Goal: Task Accomplishment & Management: Complete application form

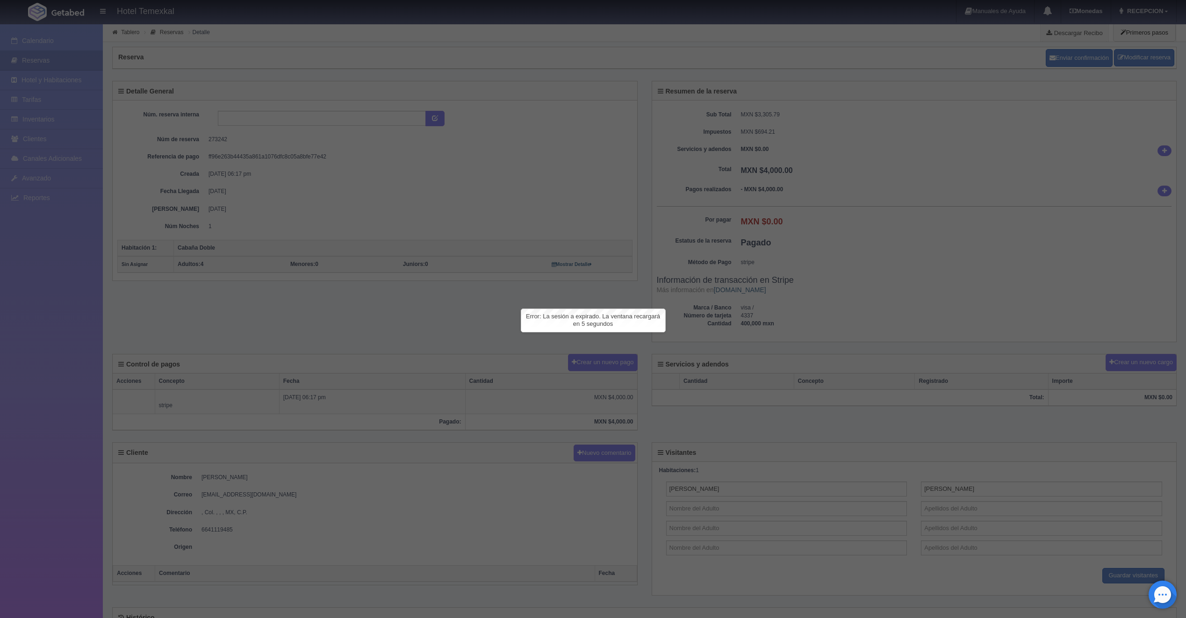
scroll to position [47, 0]
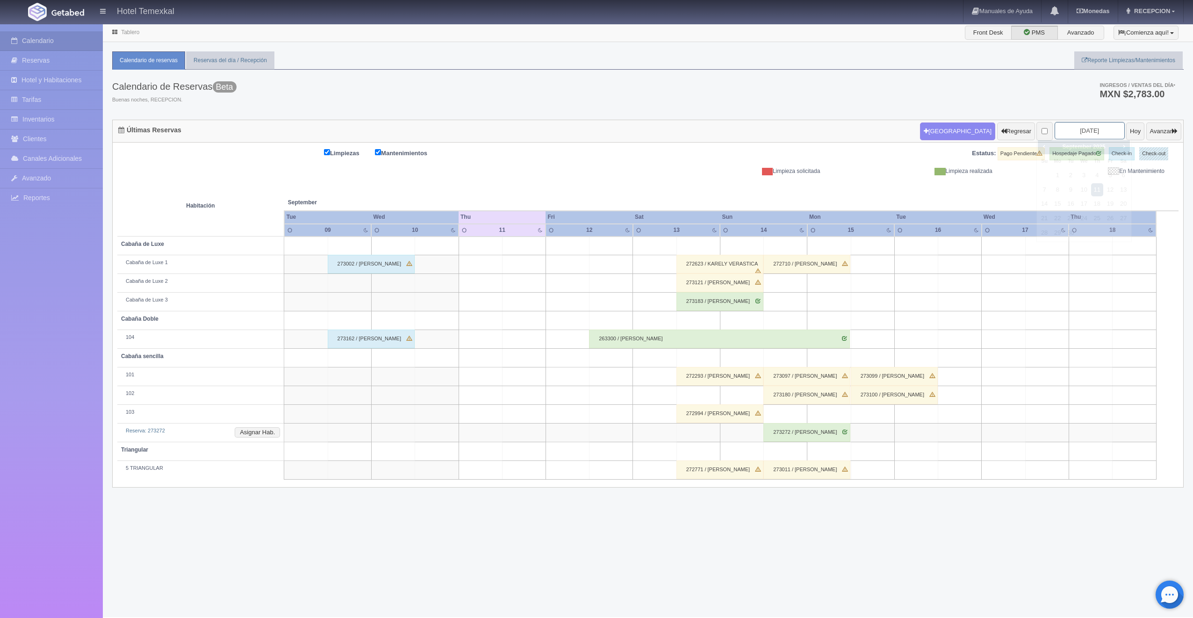
click at [1079, 129] on input "2025-09-11" at bounding box center [1089, 130] width 70 height 17
click at [1120, 146] on span "Next" at bounding box center [1123, 146] width 7 height 7
click at [1126, 173] on link "4" at bounding box center [1123, 176] width 12 height 14
type input "[DATE]"
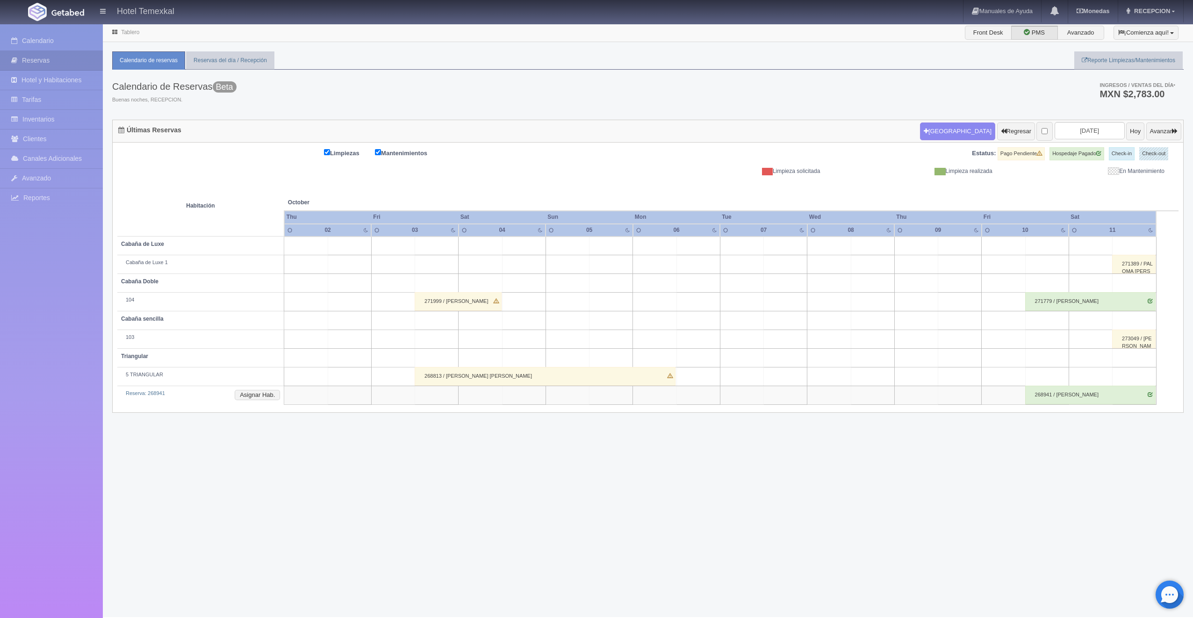
click at [521, 247] on td at bounding box center [523, 245] width 43 height 19
click at [533, 269] on button "[GEOGRAPHIC_DATA]" at bounding box center [526, 272] width 81 height 15
type input "04-10-2025"
type input "05-10-2025"
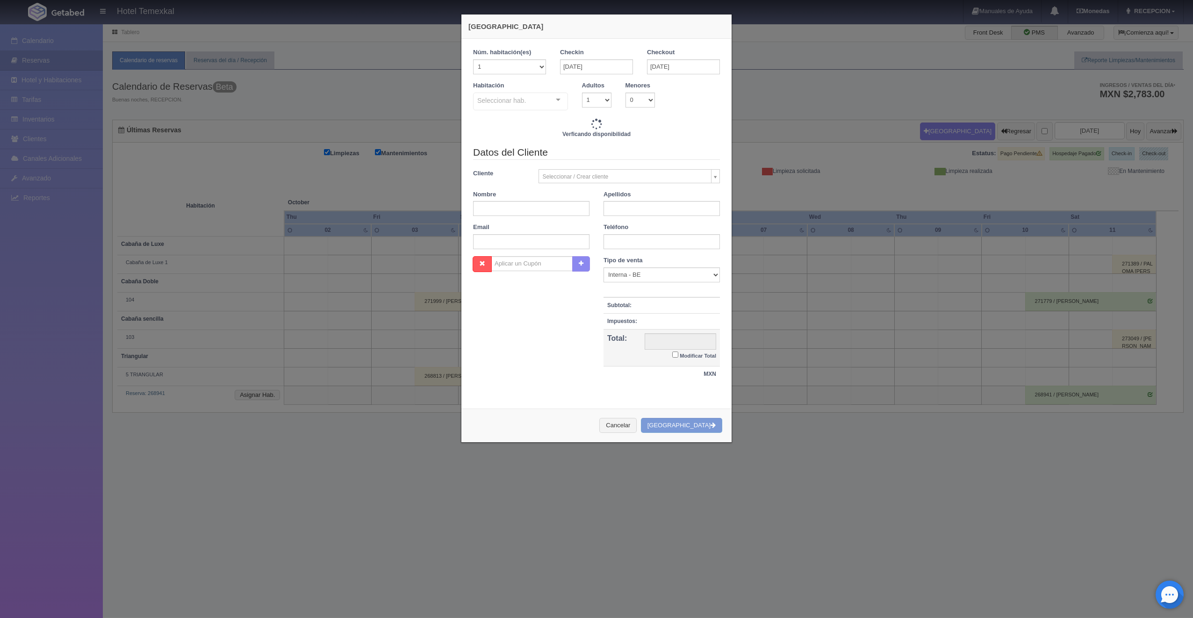
checkbox input "false"
type input "7000.00"
click at [532, 65] on select "1 2 3 4 5 6 7 8 9 10 11 12 13 14 15 16 17 18 19 20" at bounding box center [509, 66] width 73 height 15
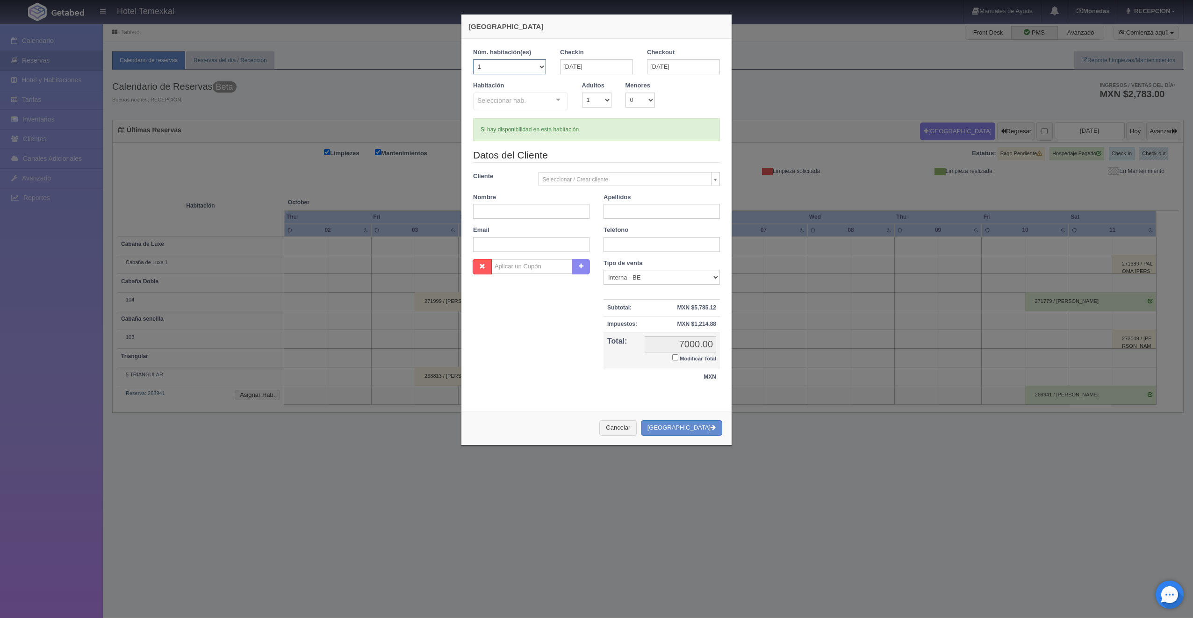
checkbox input "false"
select select "2"
click at [473, 59] on select "1 2 3 4 5 6 7 8 9 10 11 12 13 14 15 16 17 18 19 20" at bounding box center [509, 66] width 73 height 15
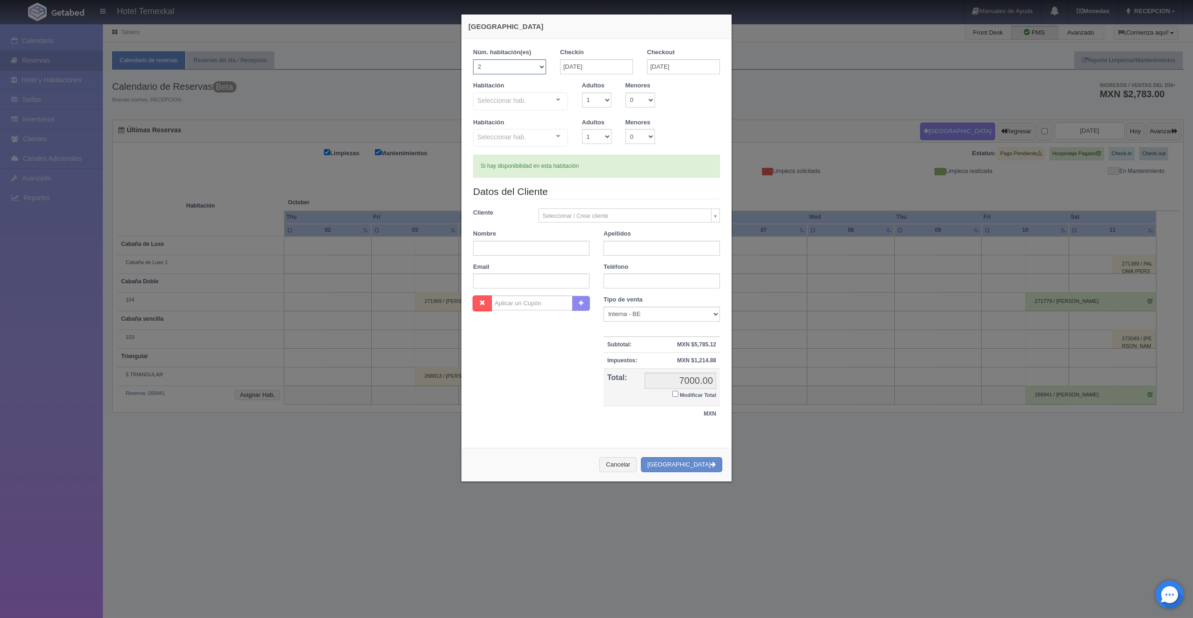
checkbox input "false"
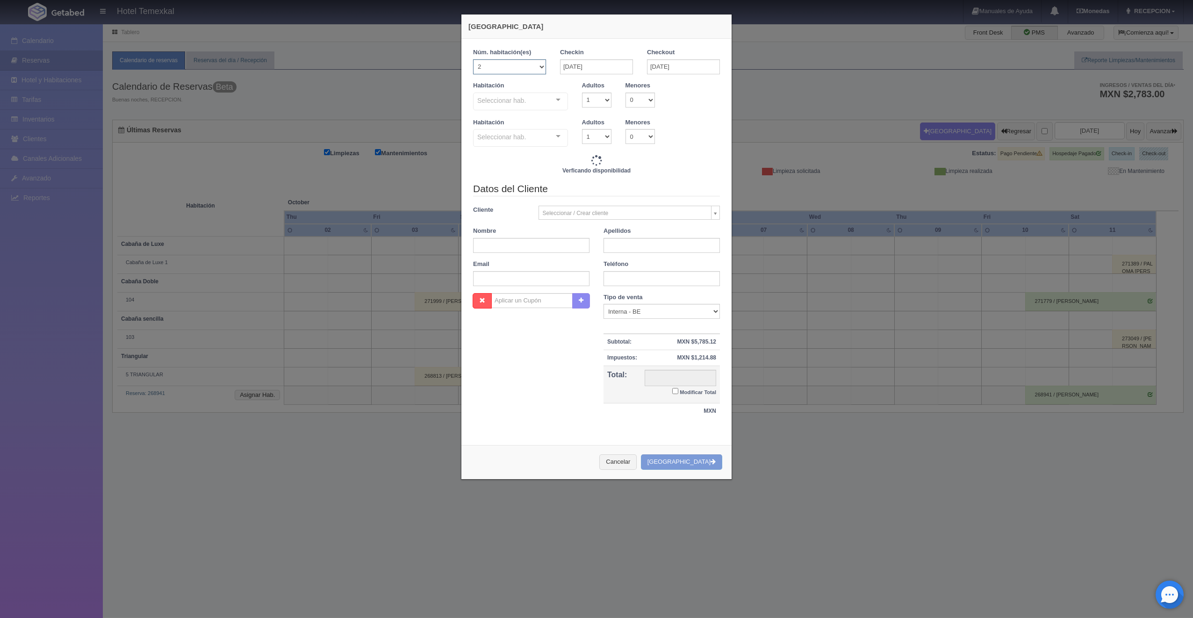
type input "14000.00"
checkbox input "false"
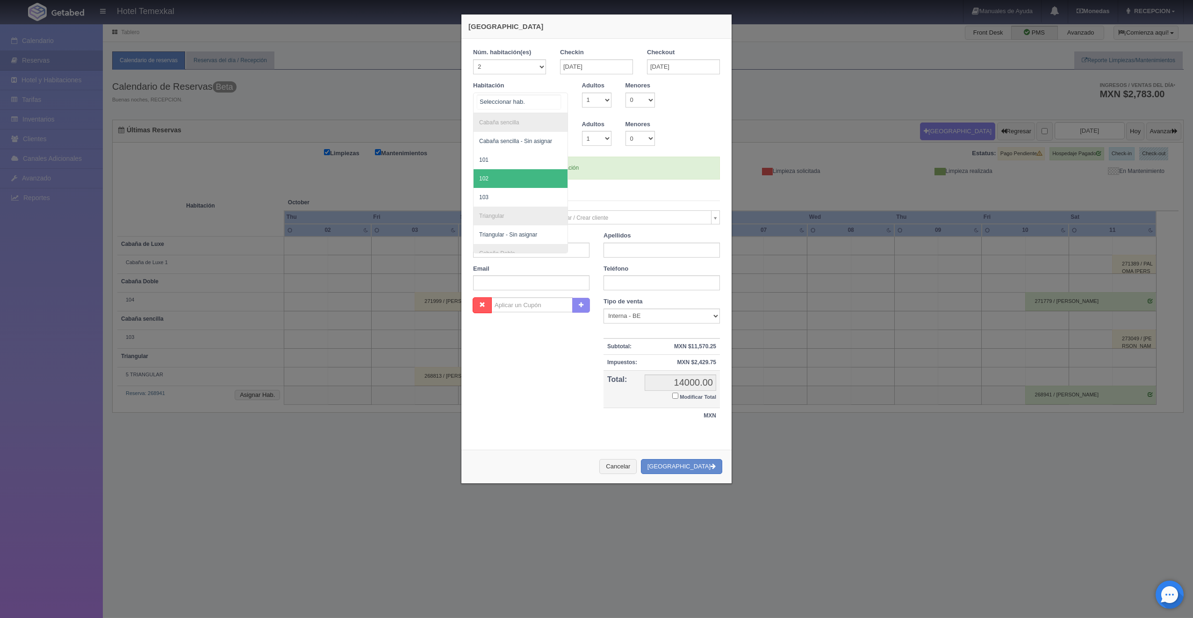
click at [502, 173] on span "102" at bounding box center [520, 178] width 94 height 19
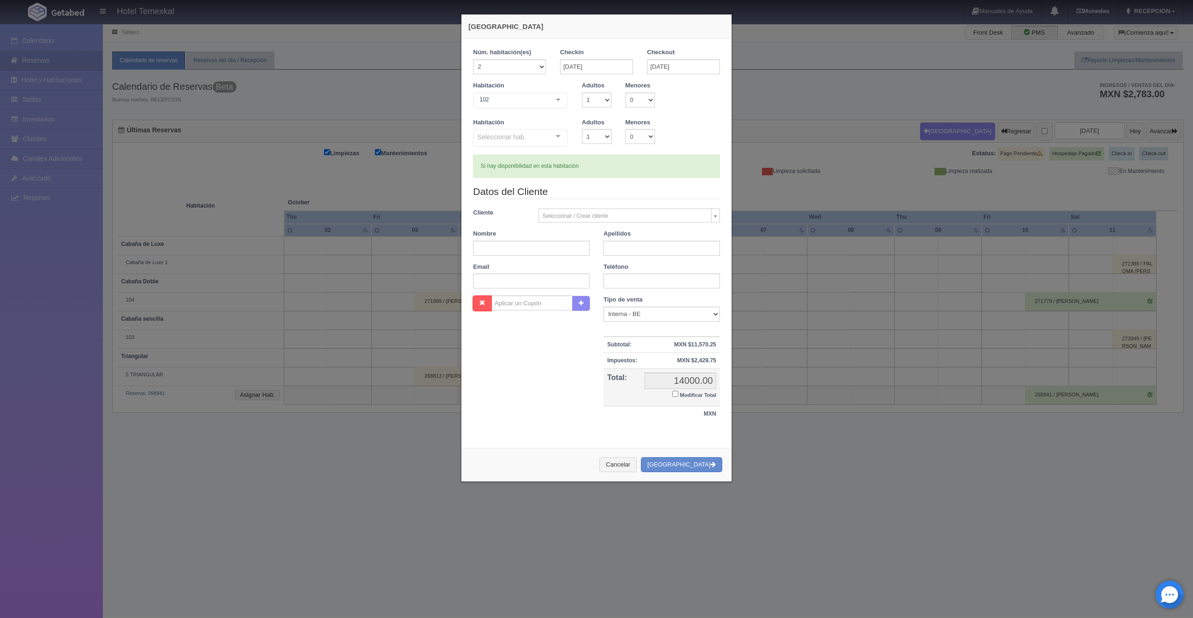
checkbox input "false"
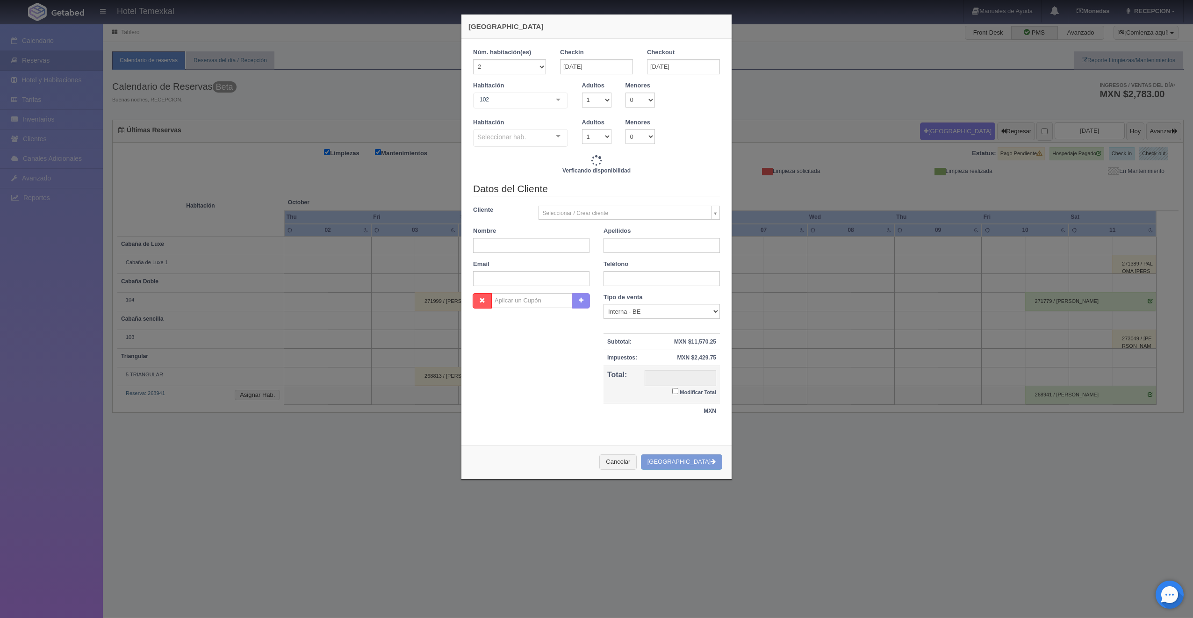
click at [557, 136] on div at bounding box center [558, 136] width 19 height 14
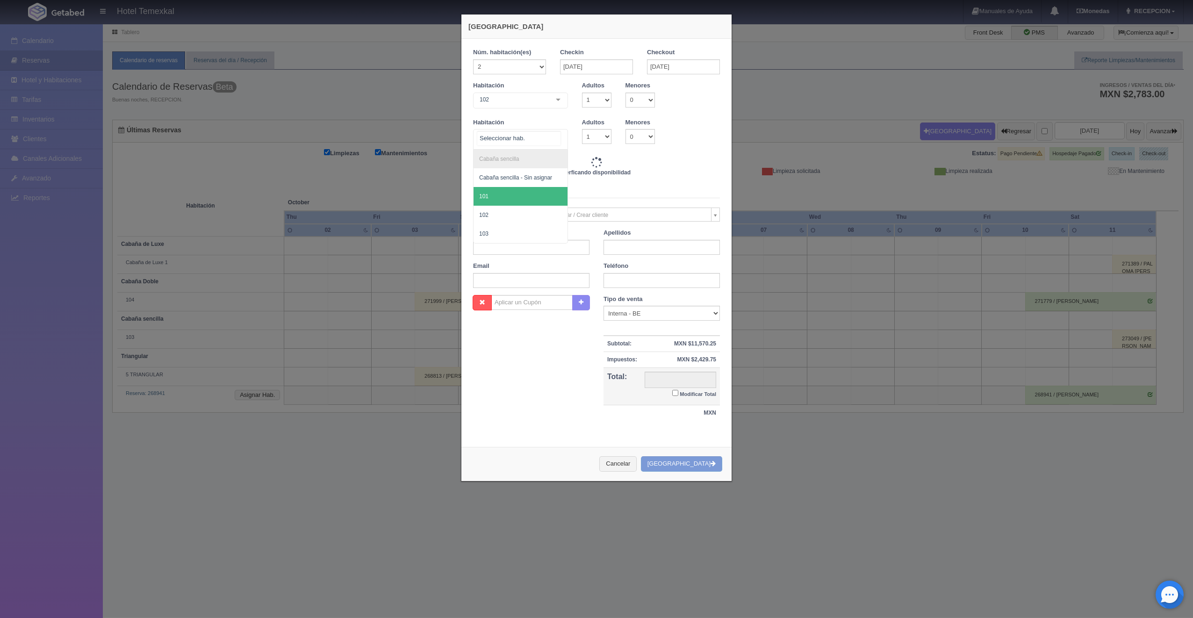
type input "8000.00"
checkbox input "false"
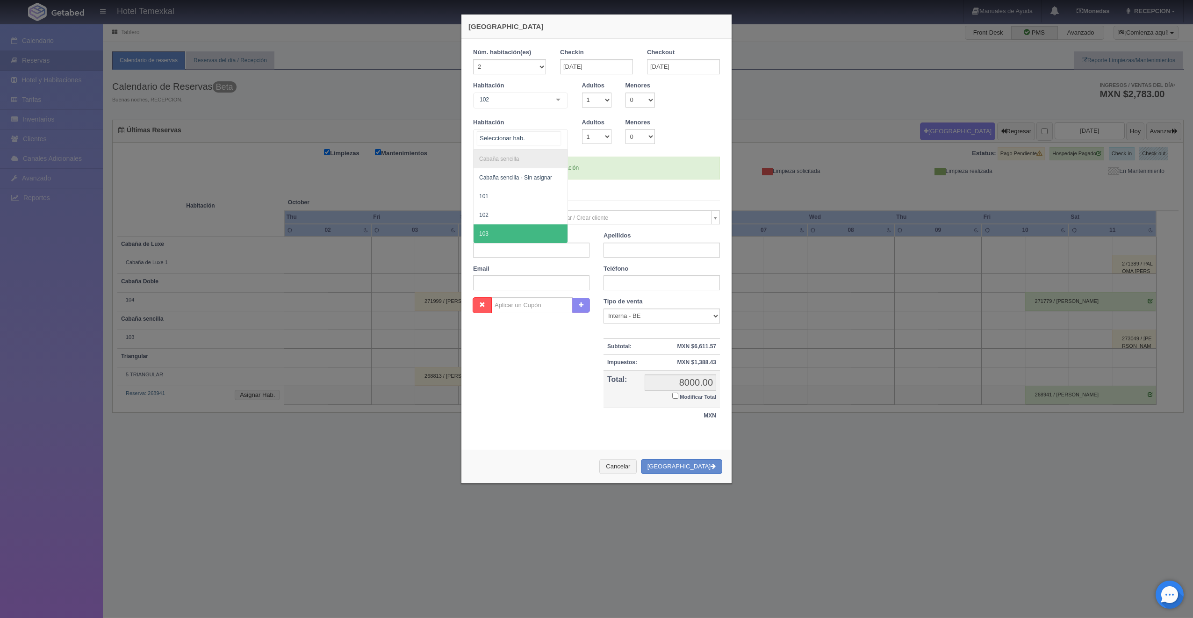
click at [493, 229] on span "103" at bounding box center [520, 233] width 94 height 19
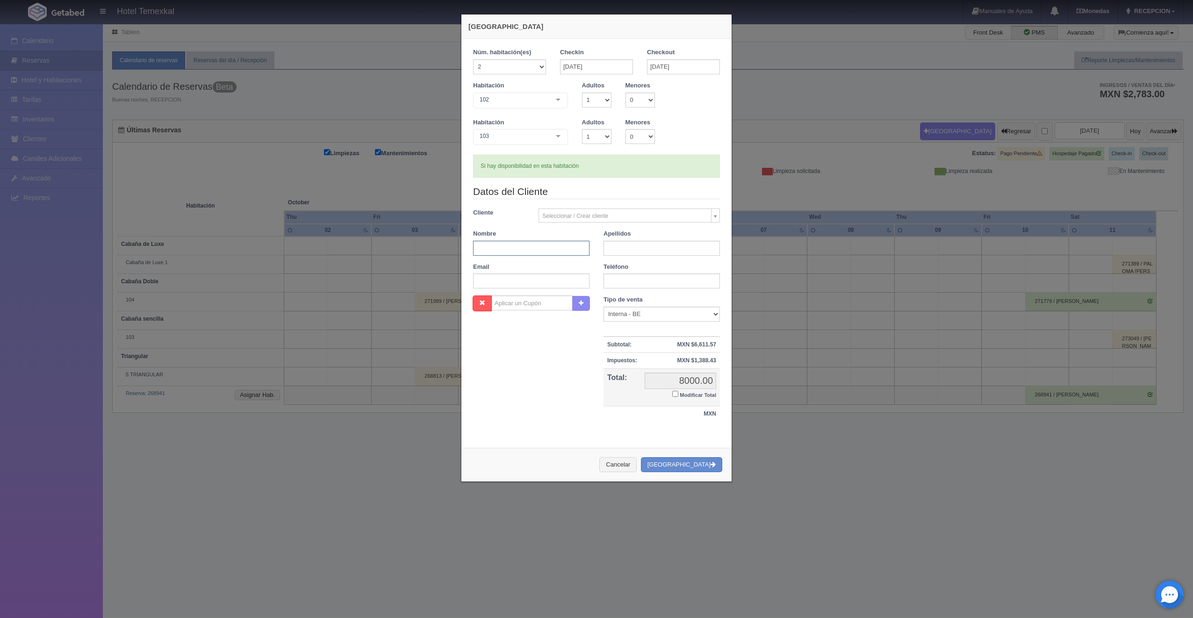
click at [507, 250] on input "text" at bounding box center [531, 248] width 116 height 15
type input "LORENA"
click at [608, 248] on input "text" at bounding box center [661, 248] width 116 height 15
type input "HERRERA"
click at [554, 398] on div "Nombre Cupón : Descuentos : Tipo de venta Correo Electronico Interna - BE Llama…" at bounding box center [596, 363] width 261 height 136
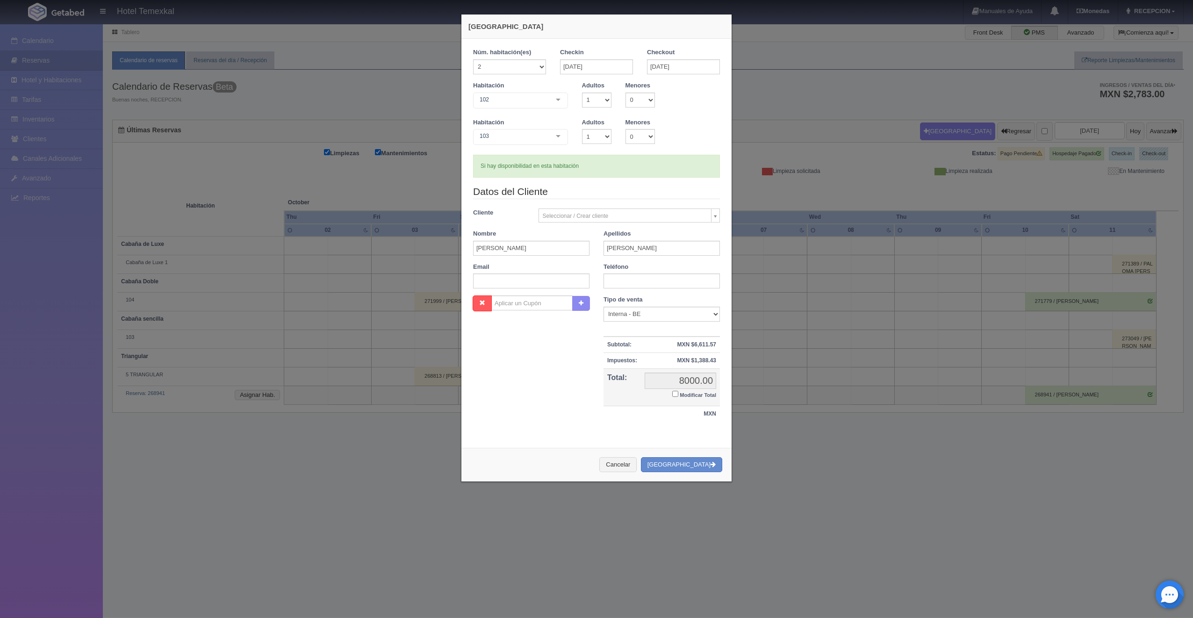
click at [672, 395] on input "Modificar Total" at bounding box center [675, 394] width 6 height 6
checkbox input "true"
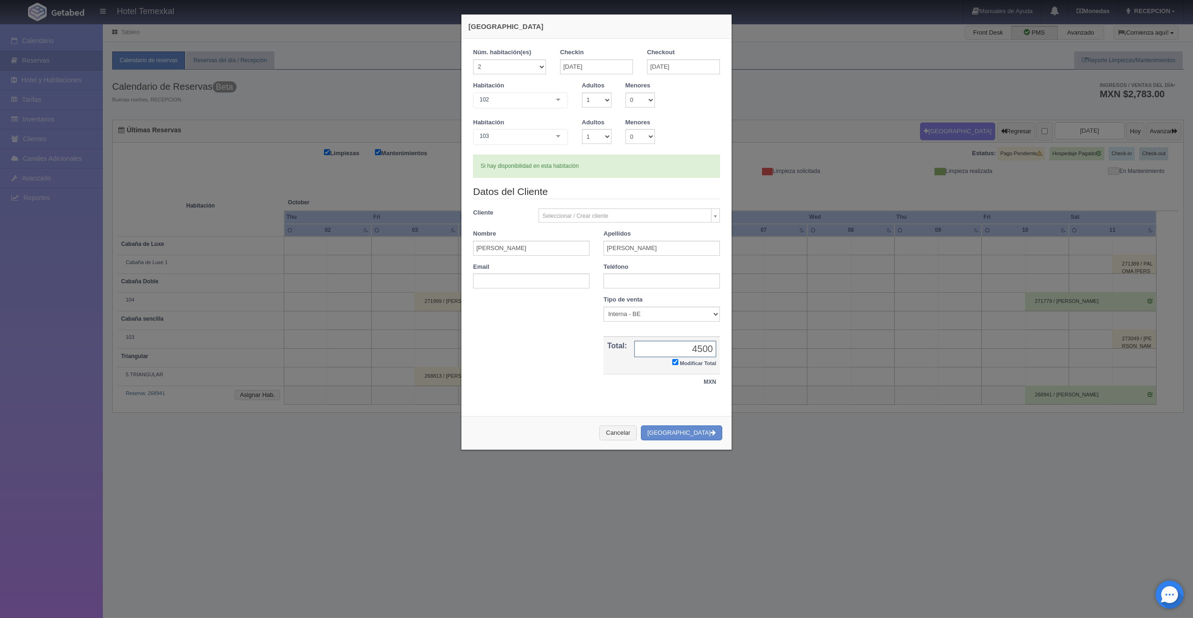
type input "4500"
click at [666, 423] on div "Cancelar Crear Reserva" at bounding box center [596, 433] width 270 height 34
click at [671, 429] on button "[GEOGRAPHIC_DATA]" at bounding box center [681, 432] width 81 height 15
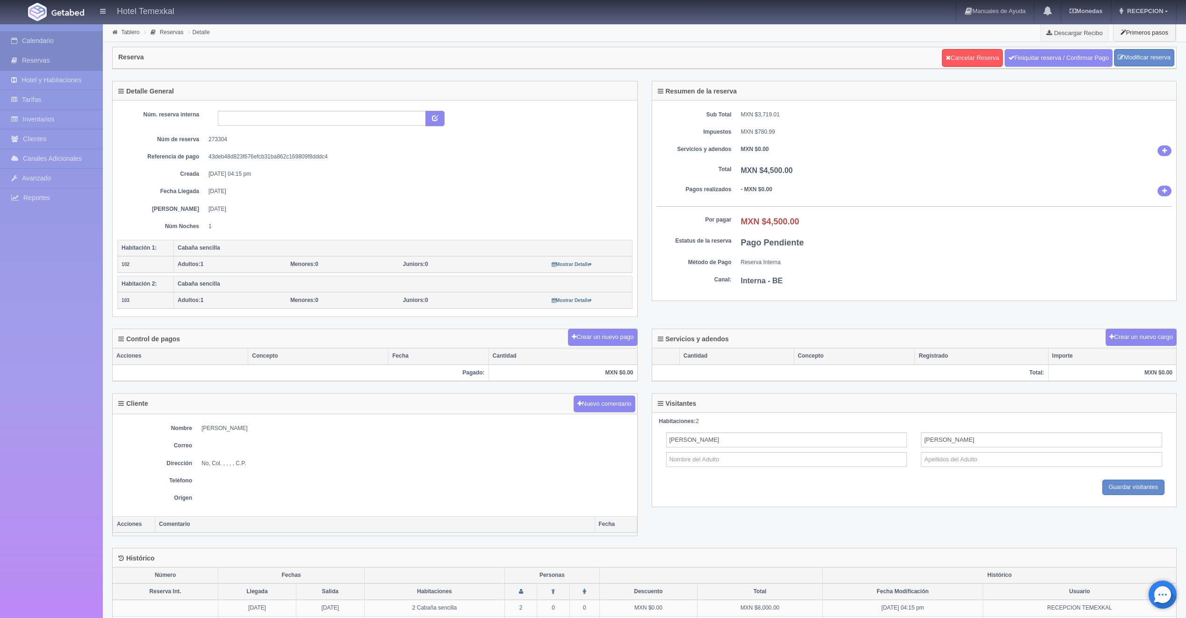
click at [63, 43] on link "Calendario" at bounding box center [51, 40] width 103 height 19
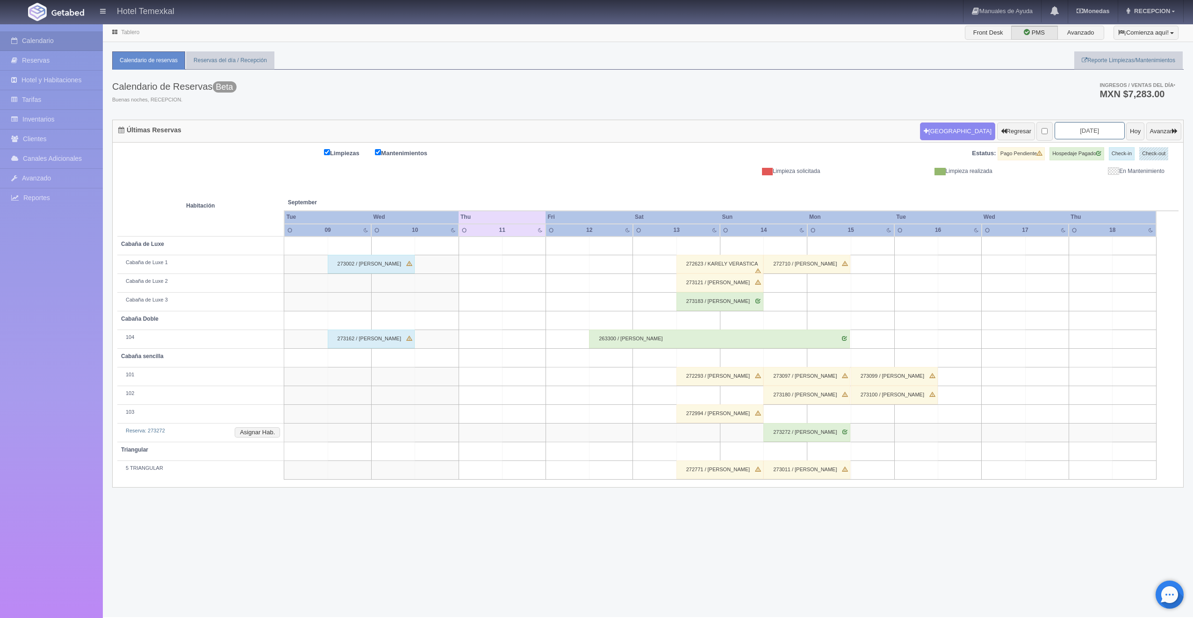
click at [1102, 132] on input "2025-09-11" at bounding box center [1089, 130] width 70 height 17
click at [1125, 148] on span "Next" at bounding box center [1123, 146] width 7 height 7
click at [1119, 175] on link "4" at bounding box center [1123, 176] width 12 height 14
type input "[DATE]"
click at [1119, 175] on link "4" at bounding box center [1123, 176] width 12 height 14
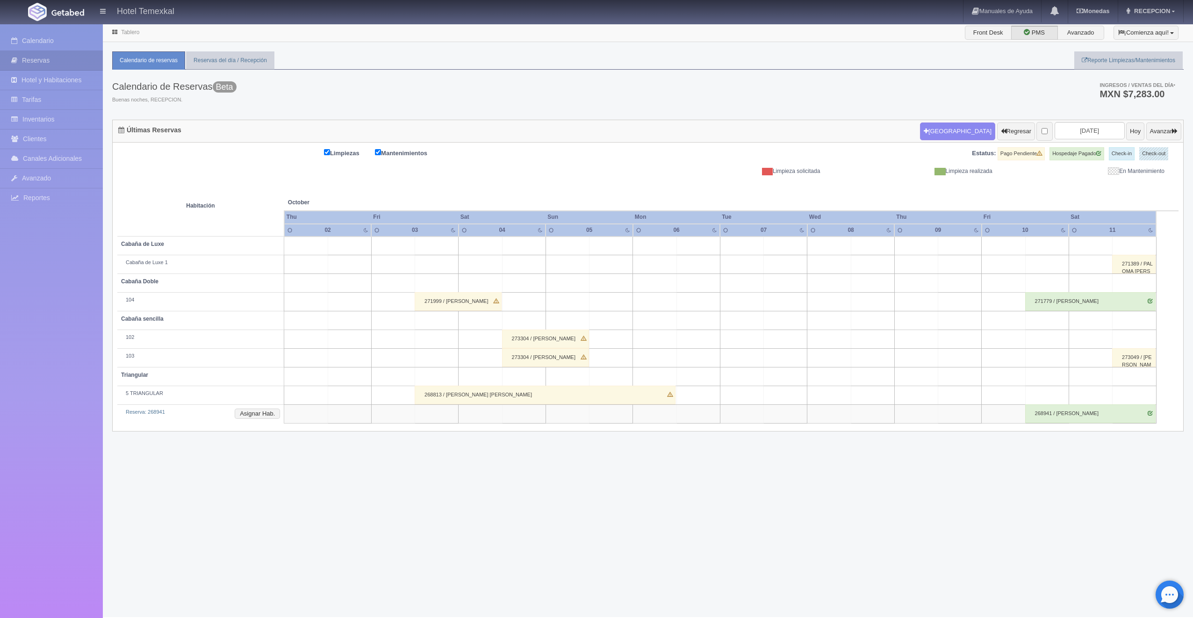
click at [529, 306] on td at bounding box center [523, 302] width 43 height 19
click at [532, 326] on button "[GEOGRAPHIC_DATA]" at bounding box center [526, 328] width 81 height 15
type input "04-10-2025"
type input "05-10-2025"
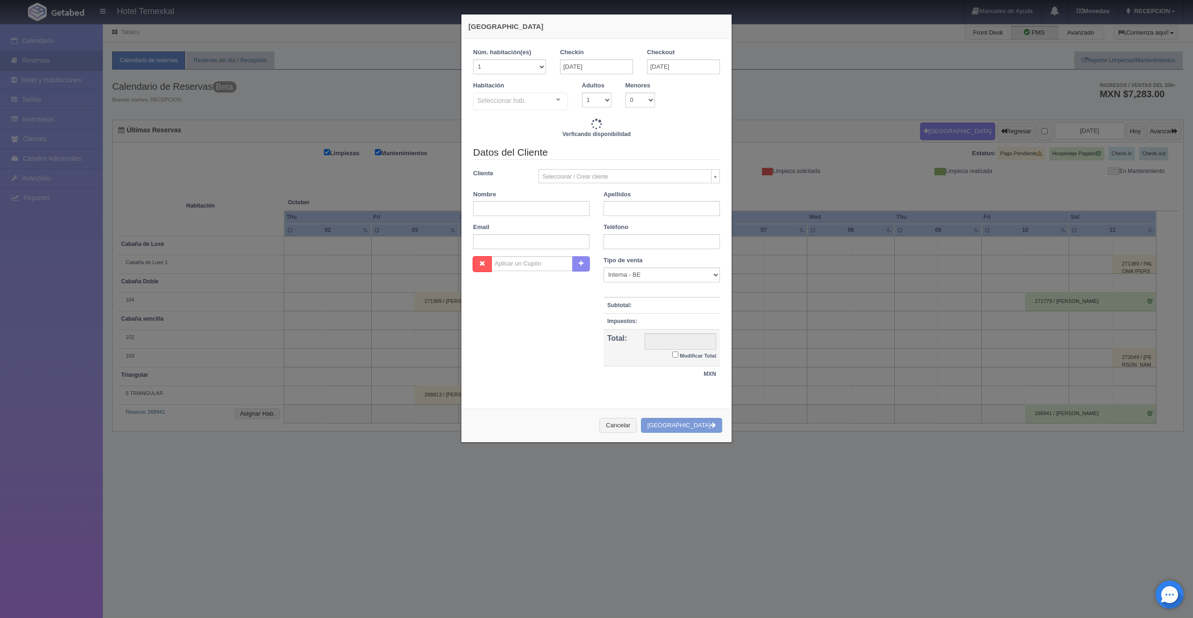
checkbox input "false"
type input "5000.00"
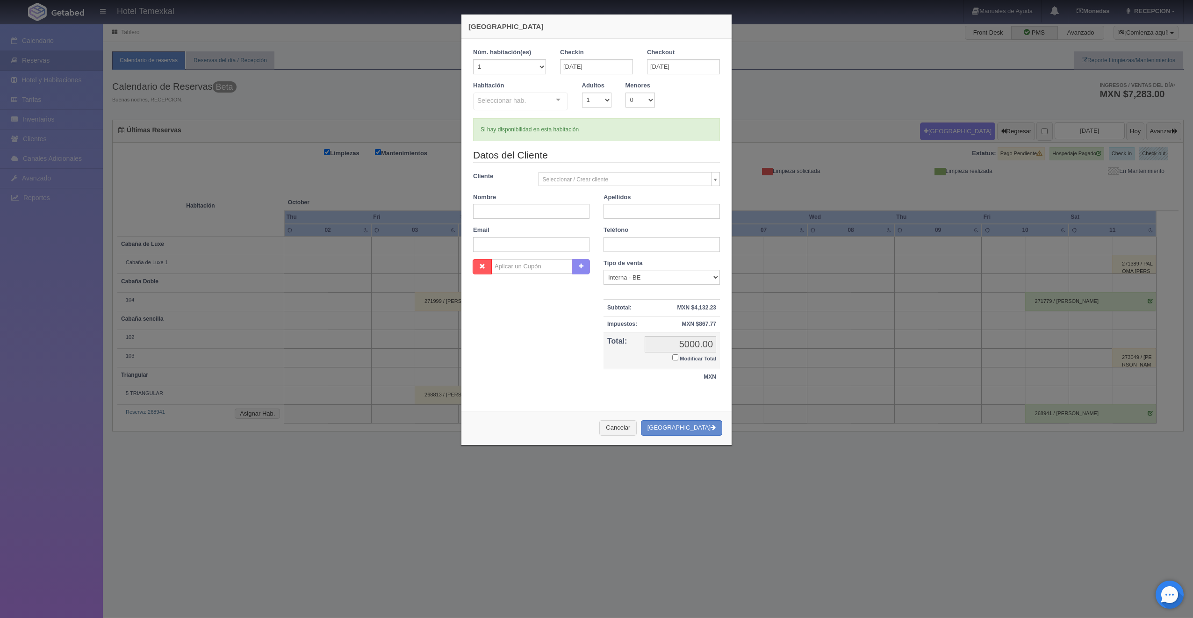
checkbox input "false"
click at [539, 101] on div at bounding box center [520, 103] width 95 height 21
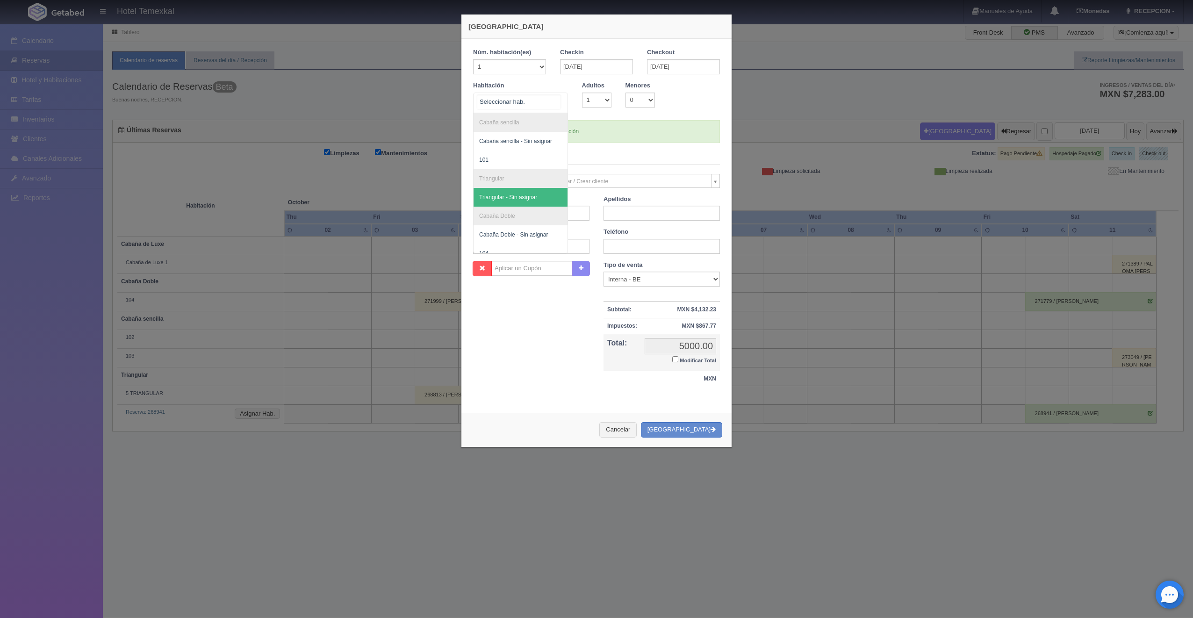
scroll to position [47, 0]
click at [487, 205] on span "104" at bounding box center [520, 206] width 94 height 19
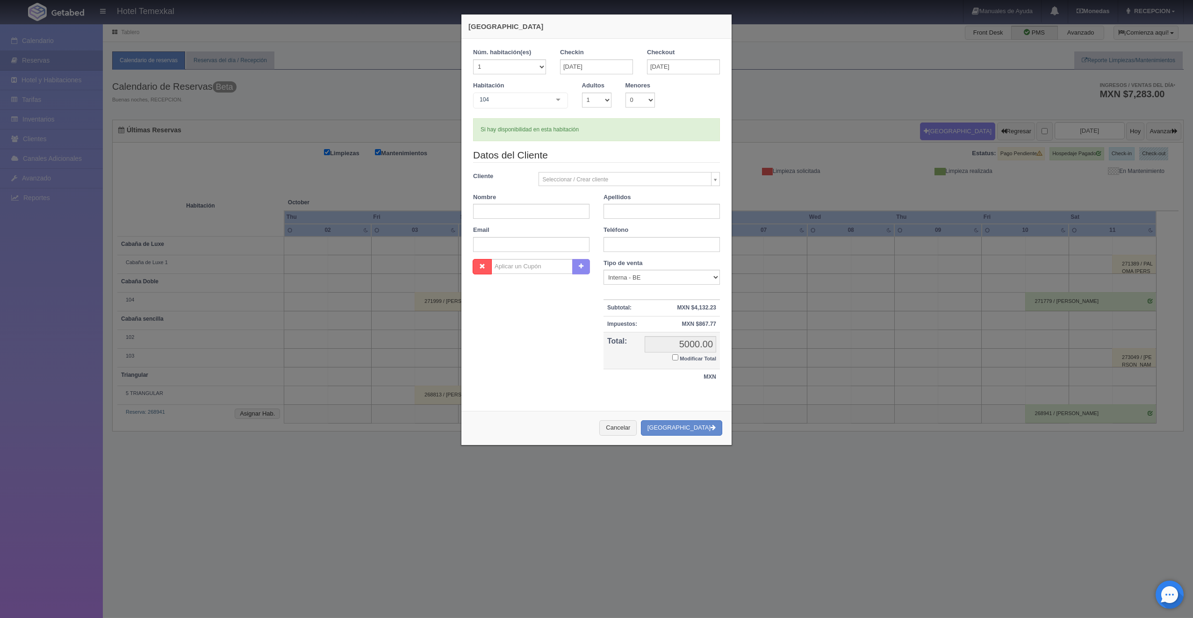
checkbox input "false"
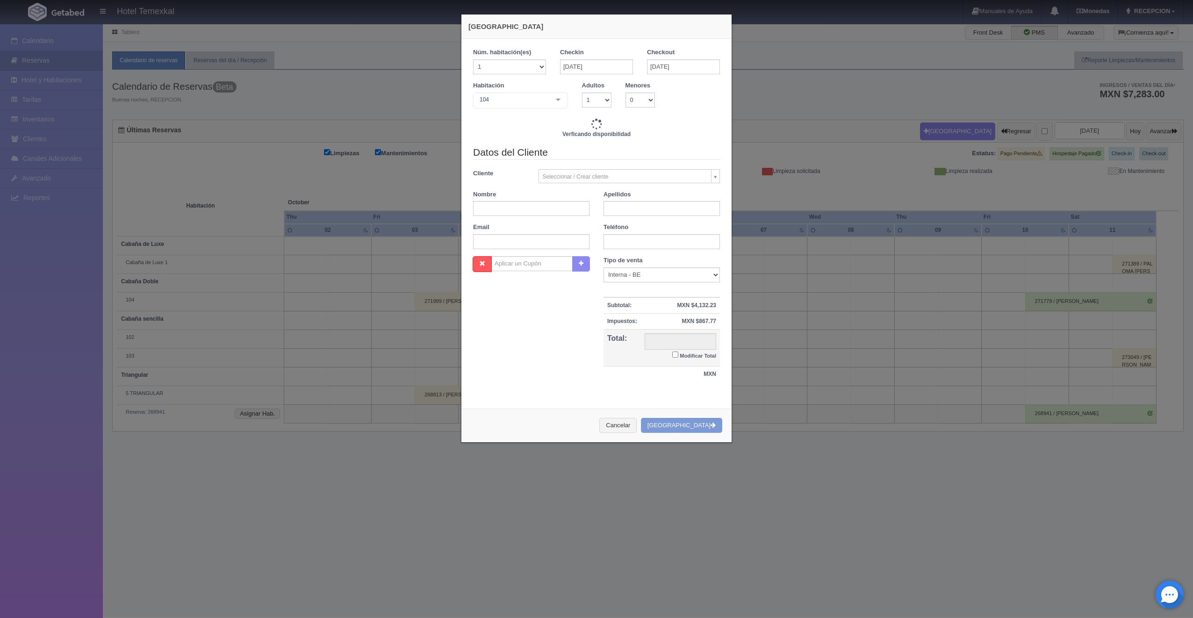
type input "5000.00"
checkbox input "false"
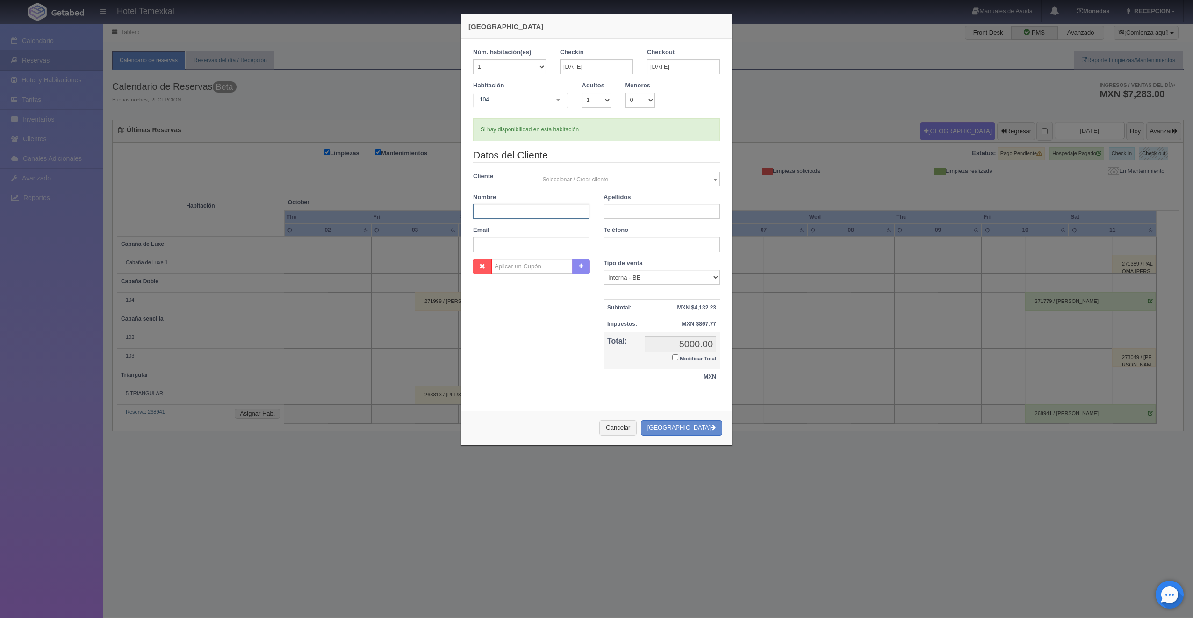
click at [489, 207] on input "text" at bounding box center [531, 211] width 116 height 15
type input "MANUEL"
type input "CHACON"
click at [544, 210] on input "MANUEL" at bounding box center [531, 211] width 116 height 15
type input "M"
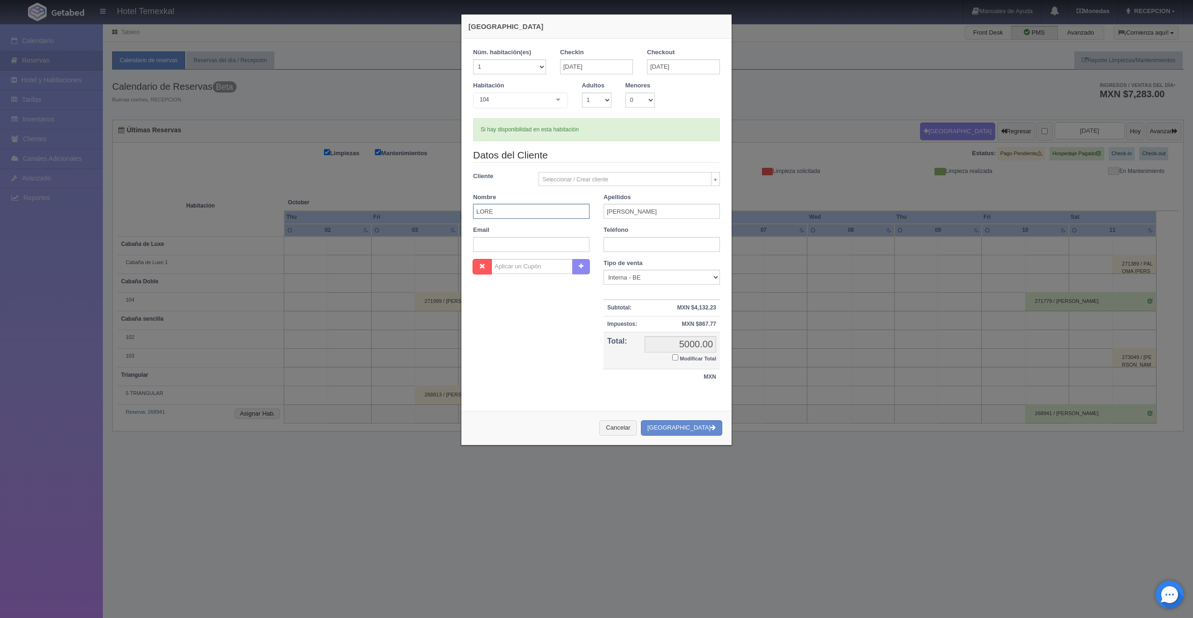
type input "LORENA"
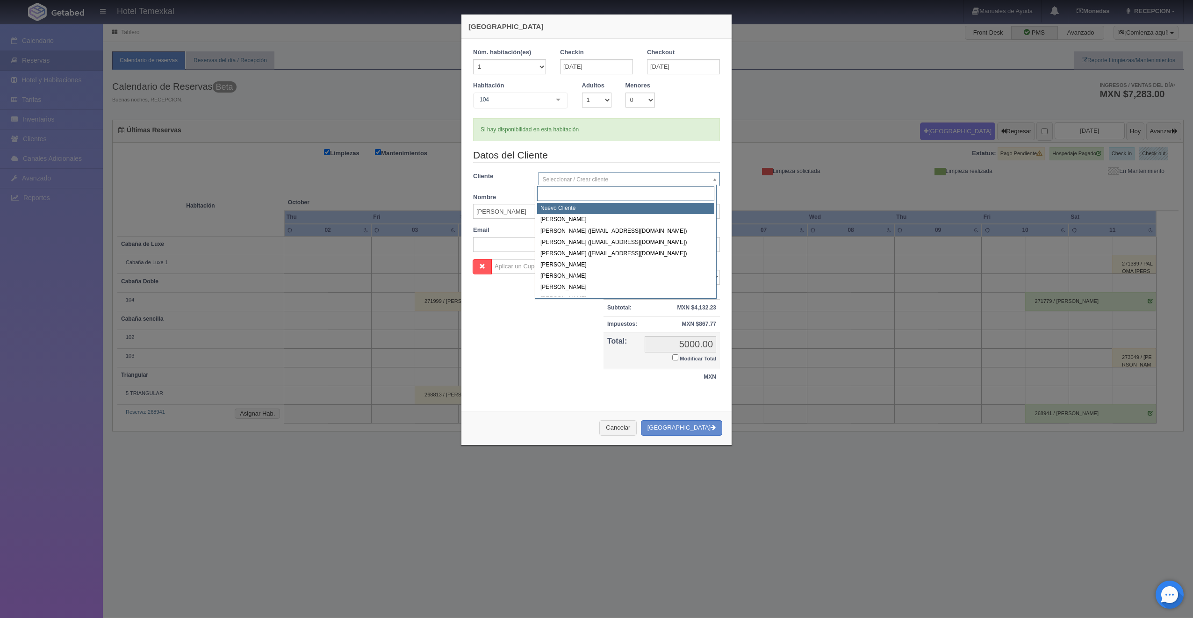
click at [667, 203] on div "Nuevo Cliente Aaron gil AARON GIL TORRES (Gil105244@gmail.com) aaron rodebaugh …" at bounding box center [626, 242] width 182 height 114
click at [556, 330] on body "Hotel Temexkal Manuales de Ayuda Actualizaciones recientes Monedas Tipo de camb…" at bounding box center [596, 320] width 1193 height 594
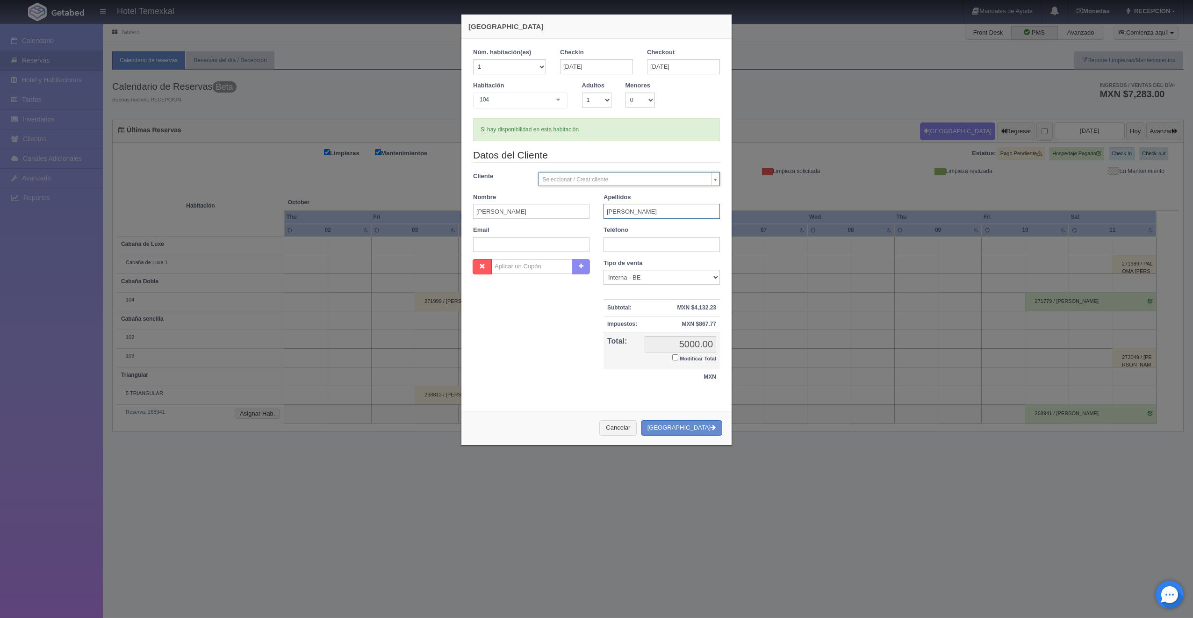
click at [649, 212] on input "CHACON" at bounding box center [661, 211] width 116 height 15
type input "C"
type input "HERRERA"
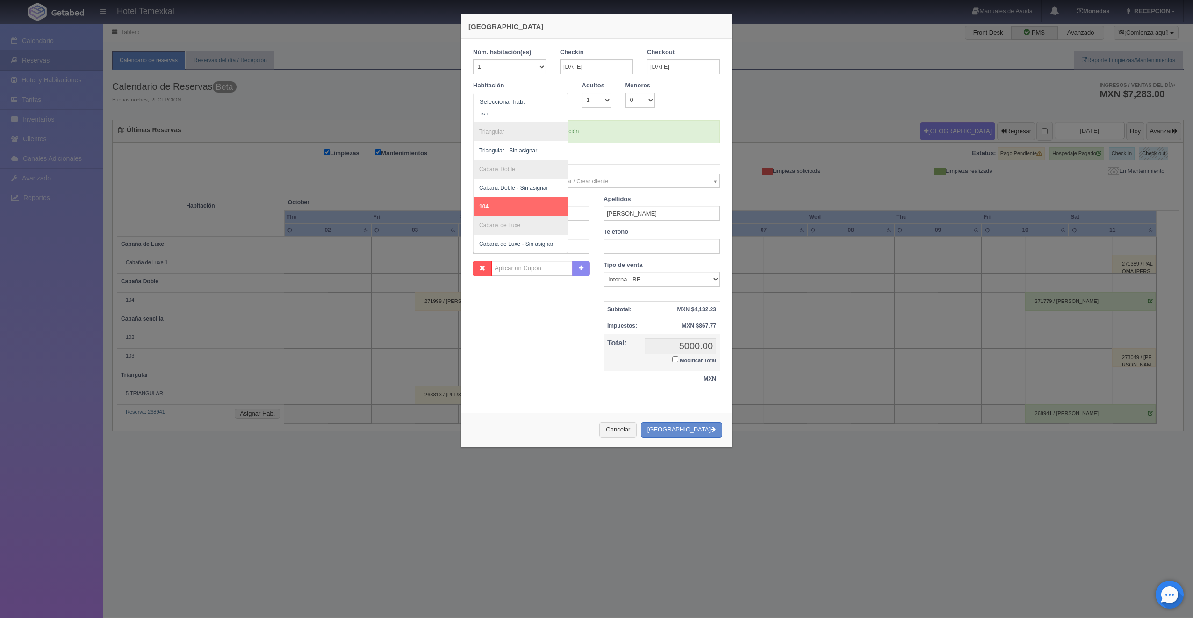
click at [558, 374] on div "Nombre Cupón : Descuentos : Tipo de venta Correo Electronico Interna - BE Llama…" at bounding box center [596, 329] width 261 height 136
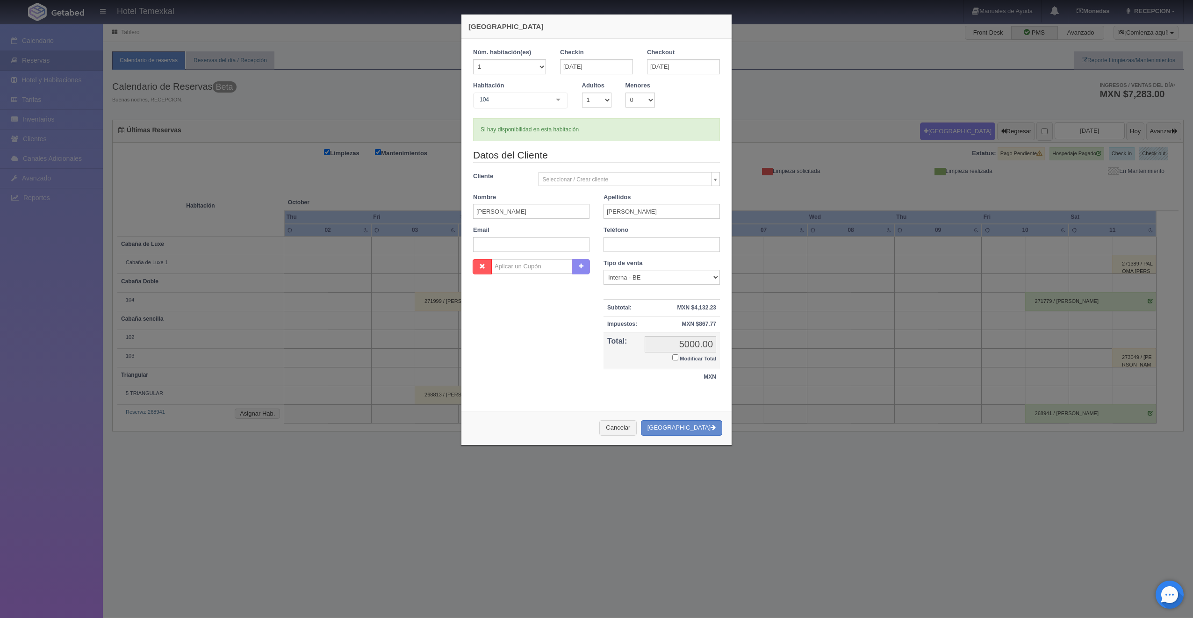
click at [672, 358] on input "Modificar Total" at bounding box center [675, 357] width 6 height 6
checkbox input "true"
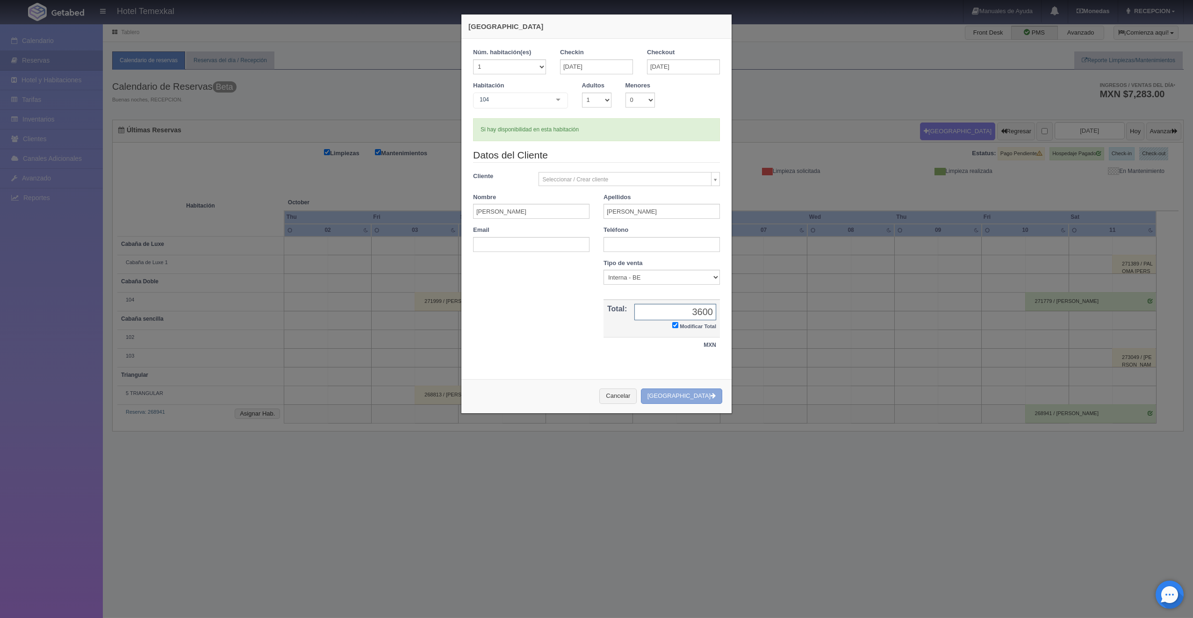
type input "3600"
click at [681, 389] on button "[GEOGRAPHIC_DATA]" at bounding box center [681, 395] width 81 height 15
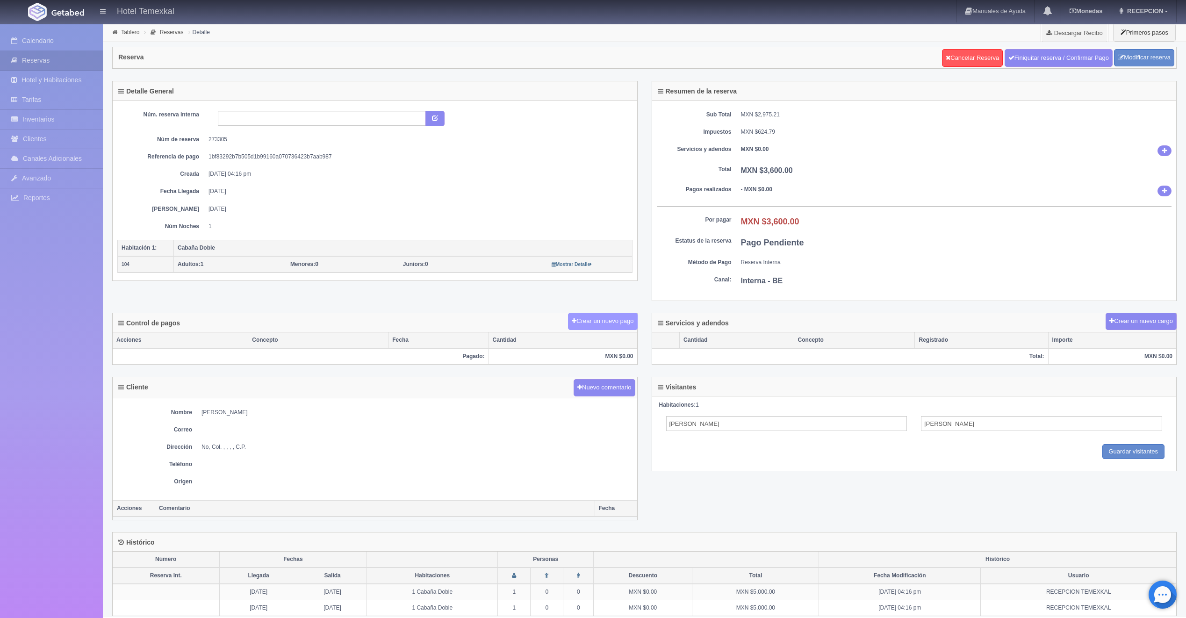
click at [615, 327] on button "Crear un nuevo pago" at bounding box center [602, 321] width 69 height 17
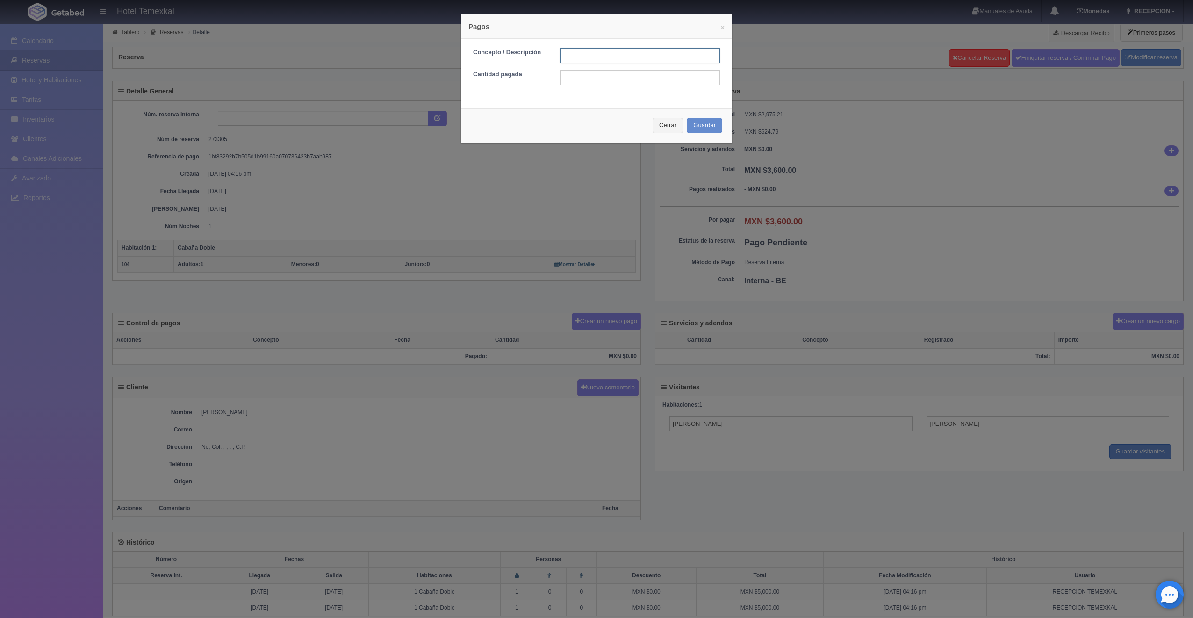
click at [587, 58] on input "text" at bounding box center [640, 55] width 160 height 15
type input "PRIMER ABONO"
click at [590, 83] on input "text" at bounding box center [640, 77] width 160 height 15
type input "2400"
click at [546, 100] on div "Concepto / Descripción PRIMER ABONO Cantidad pagada 2400" at bounding box center [596, 70] width 270 height 63
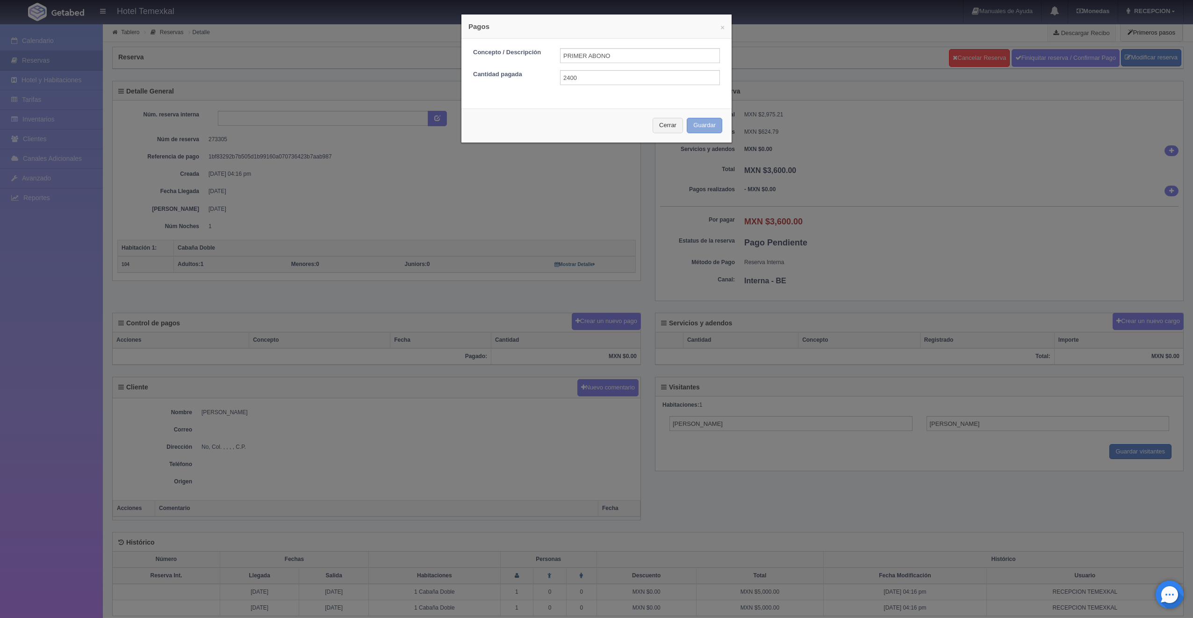
click at [702, 127] on button "Guardar" at bounding box center [705, 125] width 36 height 15
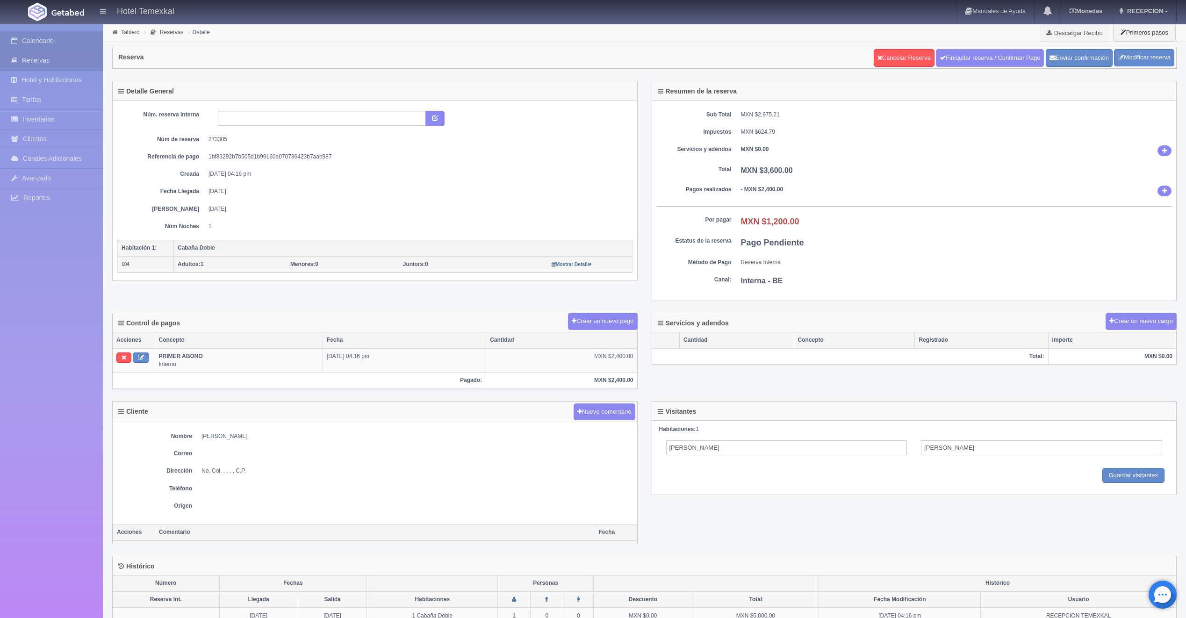
click at [45, 36] on link "Calendario" at bounding box center [51, 40] width 103 height 19
